Goal: Information Seeking & Learning: Learn about a topic

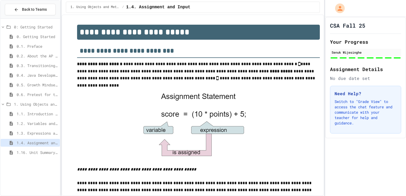
scroll to position [410, 0]
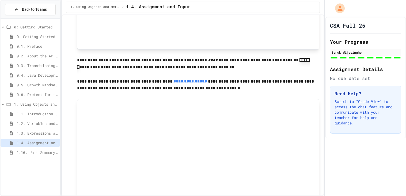
click at [33, 153] on span "1.16. Unit Summary 1a (1.1-1.6)" at bounding box center [37, 152] width 41 height 6
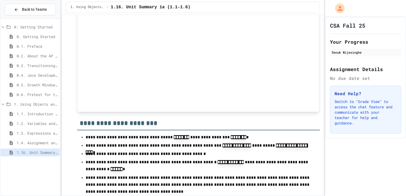
scroll to position [850, 0]
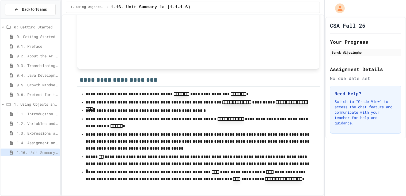
click at [340, 57] on div at bounding box center [365, 58] width 71 height 2
click at [341, 51] on div "Senuk Wijesinghe" at bounding box center [366, 52] width 68 height 5
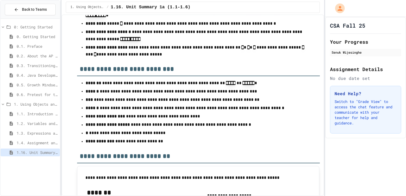
scroll to position [0, 0]
